Goal: Download file/media

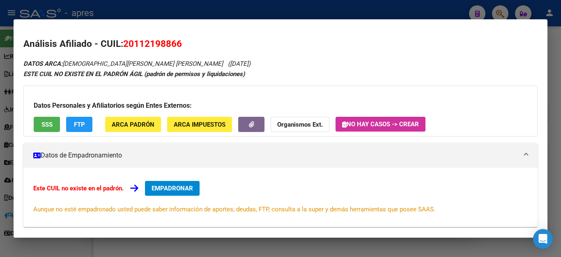
click at [411, 6] on div at bounding box center [280, 128] width 561 height 257
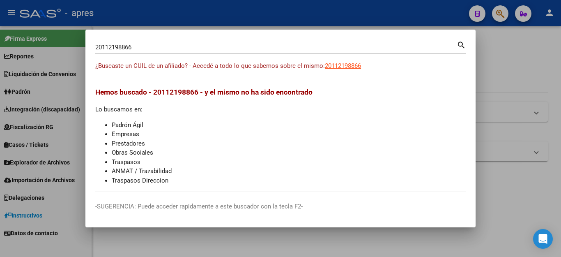
click at [393, 5] on div at bounding box center [280, 128] width 561 height 257
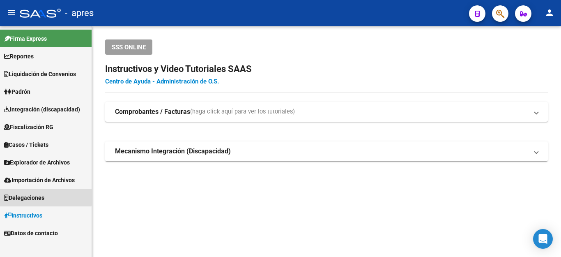
click at [25, 195] on span "Delegaciones" at bounding box center [24, 197] width 40 height 9
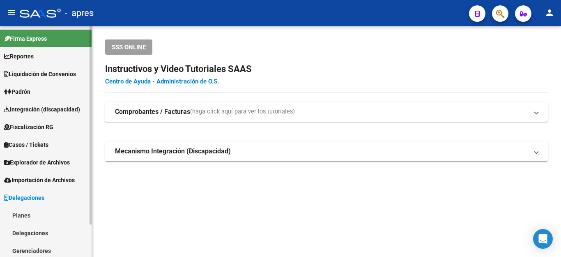
click at [32, 108] on span "Integración (discapacidad)" at bounding box center [42, 109] width 76 height 9
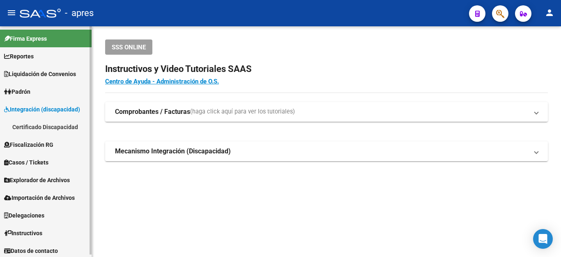
click at [30, 91] on span "Padrón" at bounding box center [17, 91] width 26 height 9
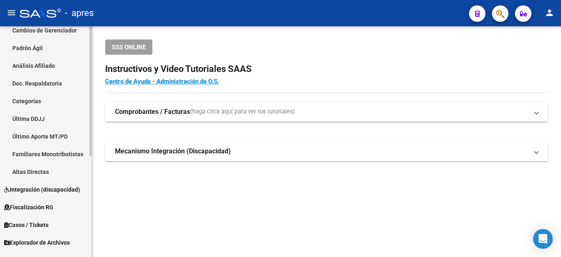
scroll to position [179, 0]
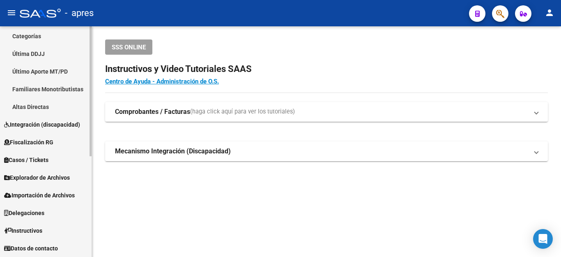
click at [46, 174] on span "Explorador de Archivos" at bounding box center [37, 177] width 66 height 9
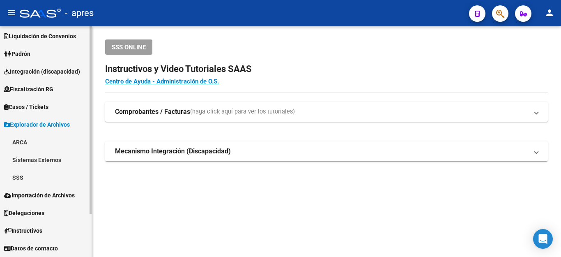
scroll to position [38, 0]
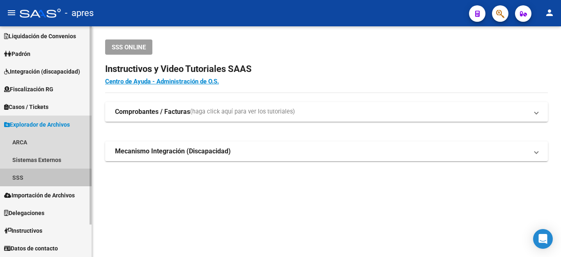
click at [23, 180] on link "SSS" at bounding box center [46, 177] width 92 height 18
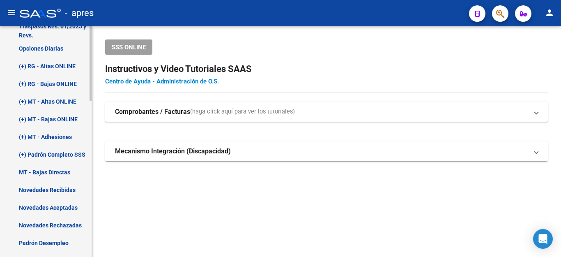
scroll to position [243, 0]
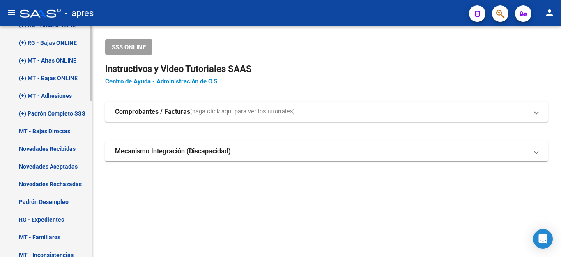
click at [44, 182] on link "Novedades Rechazadas" at bounding box center [46, 184] width 92 height 18
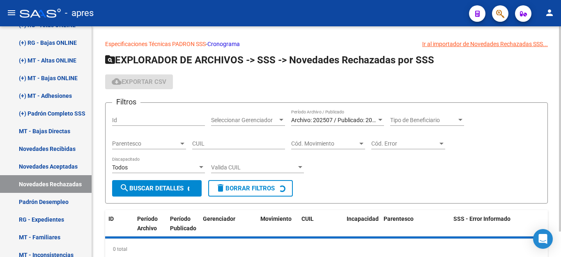
click at [356, 120] on span "Archivo: 202507 / Publicado: 202509" at bounding box center [338, 120] width 94 height 7
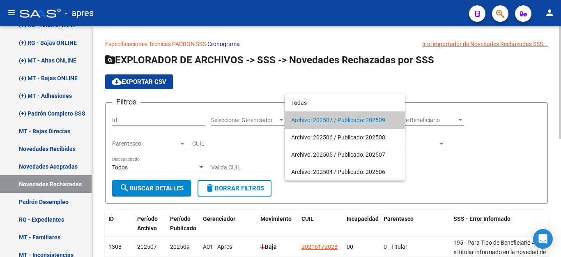
click at [356, 120] on span "Archivo: 202507 / Publicado: 202509" at bounding box center [344, 119] width 107 height 17
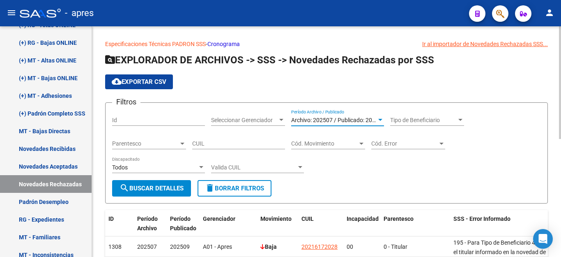
click at [159, 185] on span "search Buscar Detalles" at bounding box center [152, 188] width 64 height 7
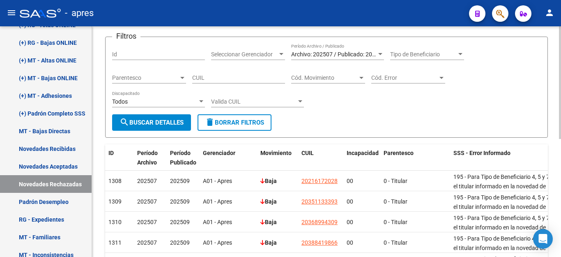
scroll to position [36, 0]
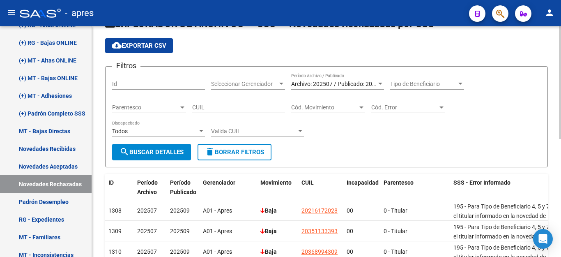
click at [144, 46] on span "cloud_download Exportar CSV" at bounding box center [139, 45] width 55 height 7
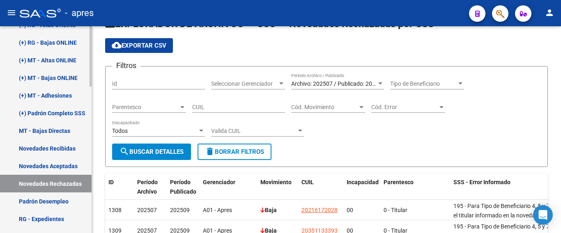
click at [58, 242] on link "MT - Familiares" at bounding box center [46, 237] width 92 height 18
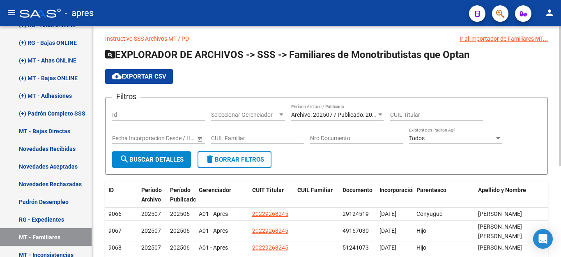
scroll to position [36, 0]
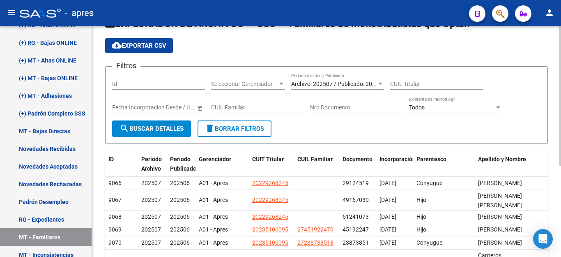
click at [141, 48] on span "cloud_download Exportar CSV" at bounding box center [139, 45] width 55 height 7
